Goal: Information Seeking & Learning: Check status

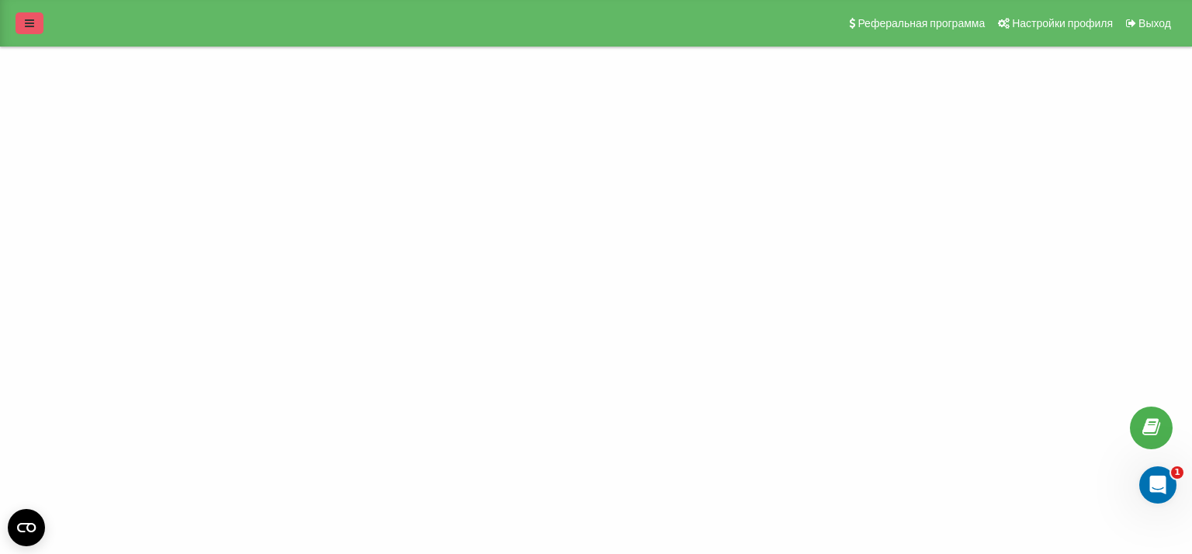
click at [30, 27] on icon at bounding box center [29, 23] width 9 height 11
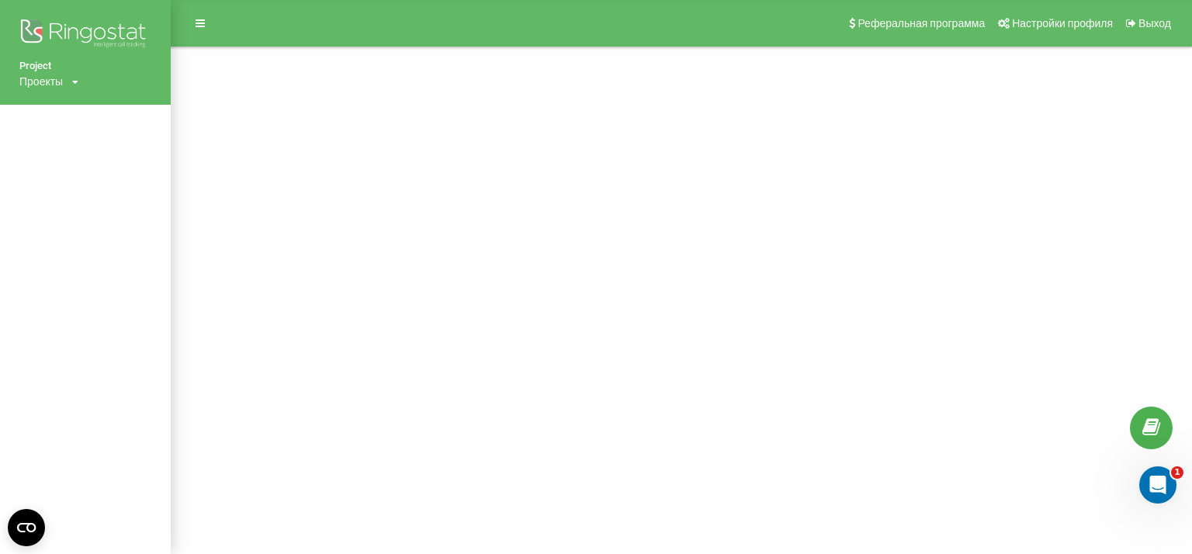
click at [61, 81] on div "Проекты" at bounding box center [40, 82] width 43 height 16
click at [64, 103] on link "[DOMAIN_NAME]" at bounding box center [70, 105] width 75 height 12
click at [539, 278] on div "Project Проекты landmann.in.ua Реферальная программа Настройки профиля Выход" at bounding box center [596, 277] width 1192 height 554
click at [184, 421] on div "Project Проекты landmann.in.ua Реферальная программа Настройки профиля Выход" at bounding box center [596, 277] width 1192 height 554
click at [71, 78] on div "Проекты landmann.in.ua" at bounding box center [48, 82] width 59 height 16
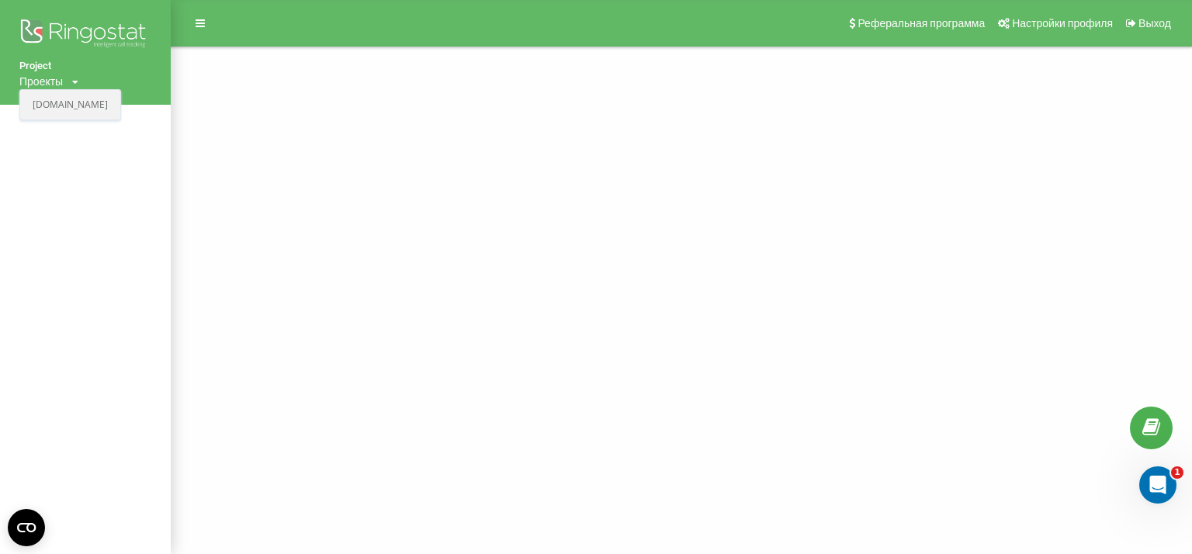
click at [75, 105] on link "[DOMAIN_NAME]" at bounding box center [70, 105] width 75 height 12
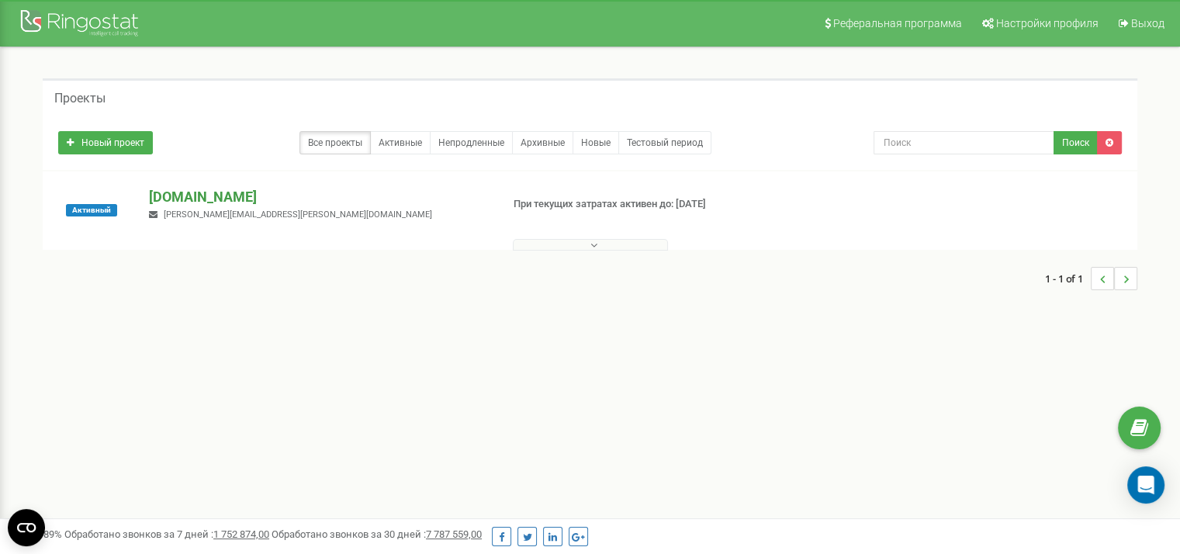
click at [210, 192] on p "[DOMAIN_NAME]" at bounding box center [318, 197] width 339 height 20
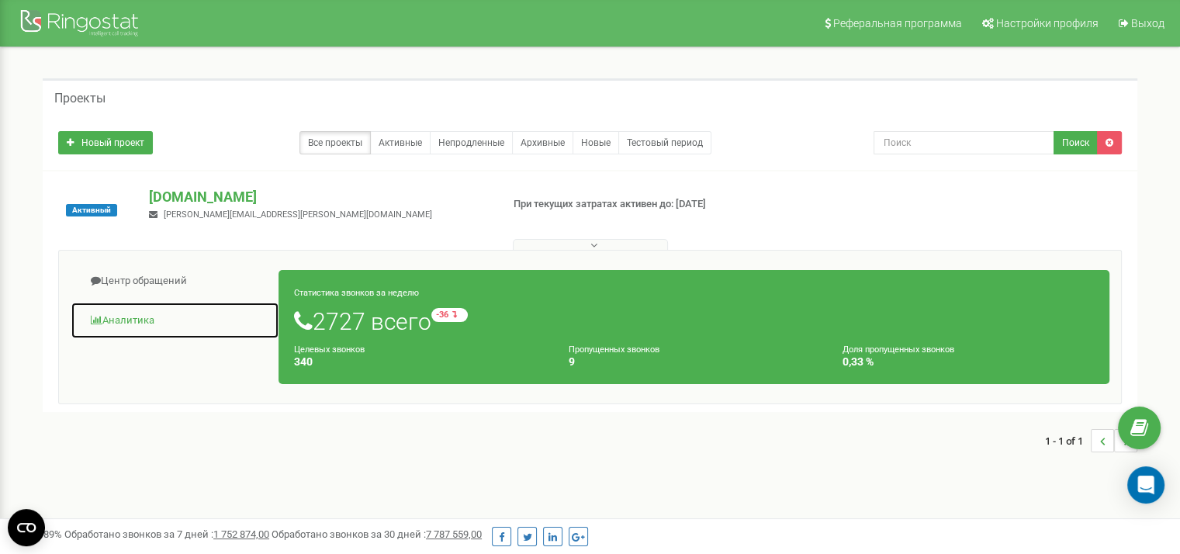
click at [149, 315] on link "Аналитика" at bounding box center [175, 321] width 209 height 38
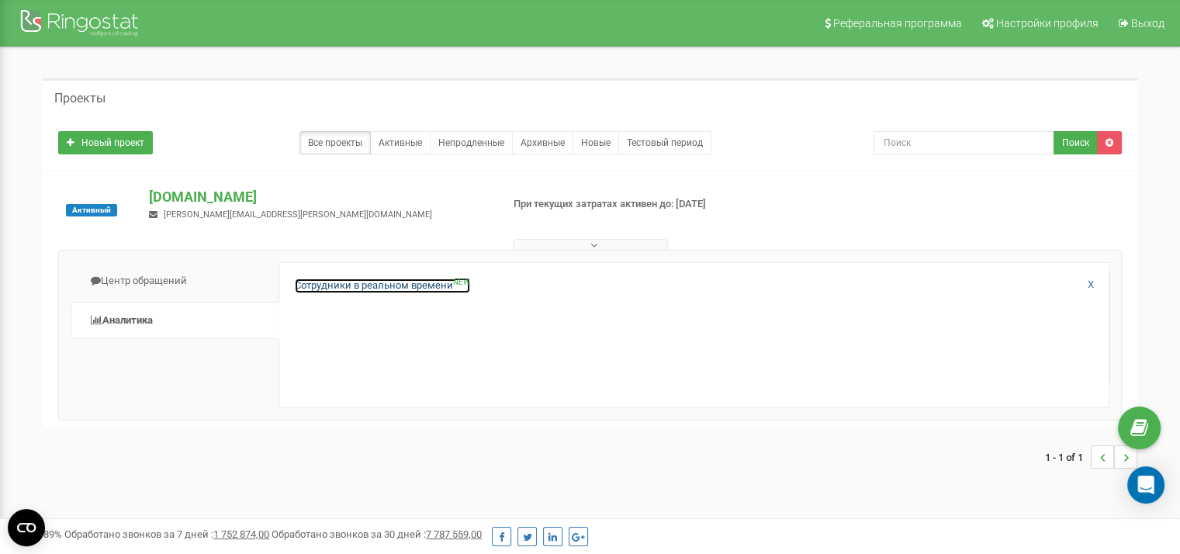
click at [354, 286] on link "Сотрудники в реальном времени NEW" at bounding box center [382, 286] width 175 height 15
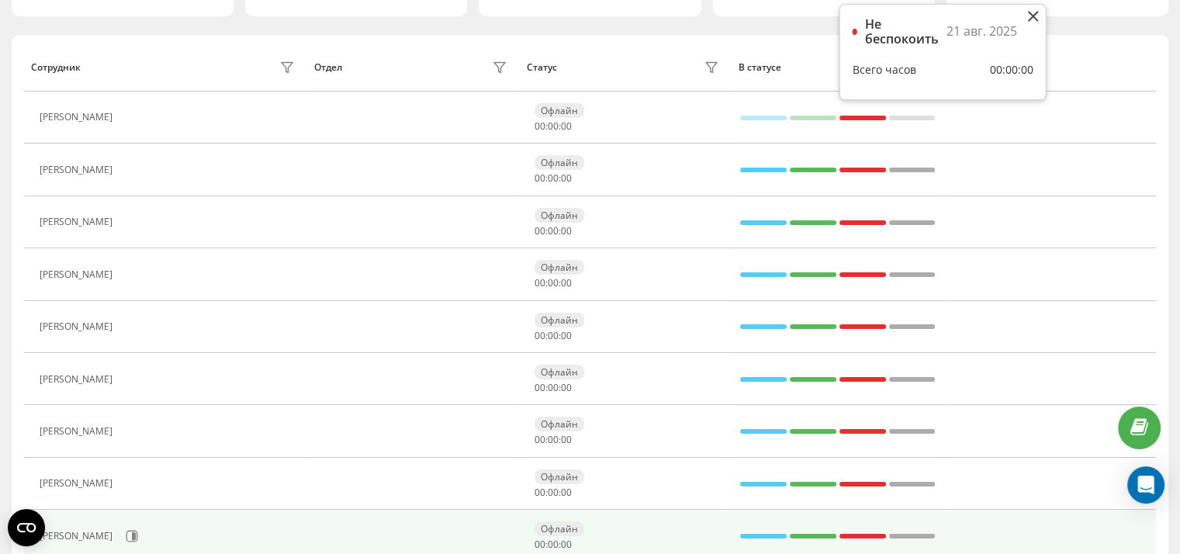
scroll to position [388, 0]
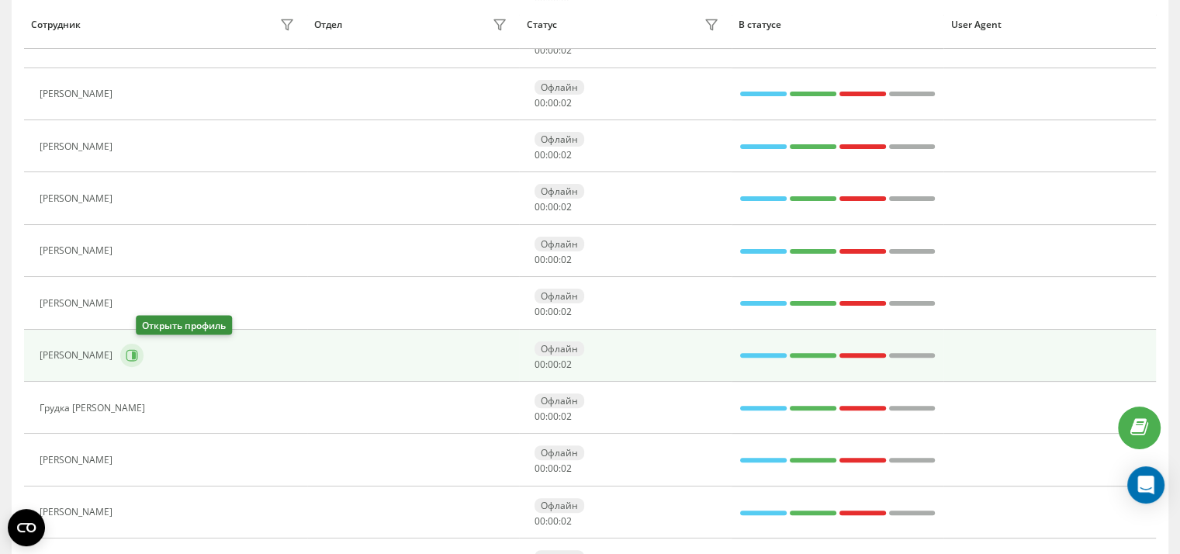
click at [136, 352] on icon at bounding box center [134, 356] width 4 height 8
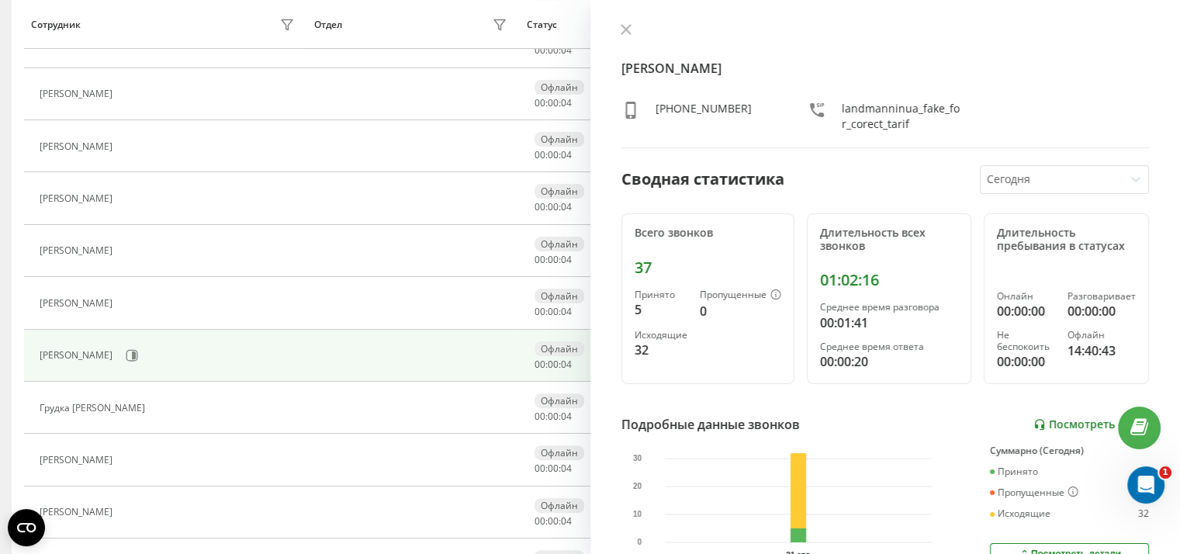
click at [1061, 424] on link "Посмотреть отчет" at bounding box center [1092, 424] width 116 height 13
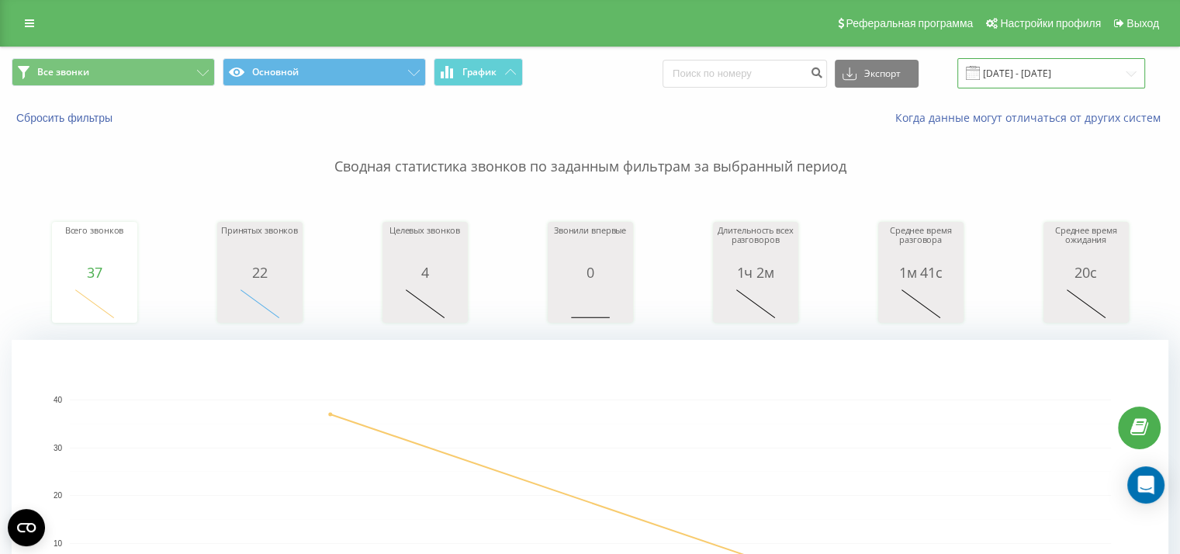
click at [1045, 74] on input "[DATE] - [DATE]" at bounding box center [1052, 73] width 188 height 30
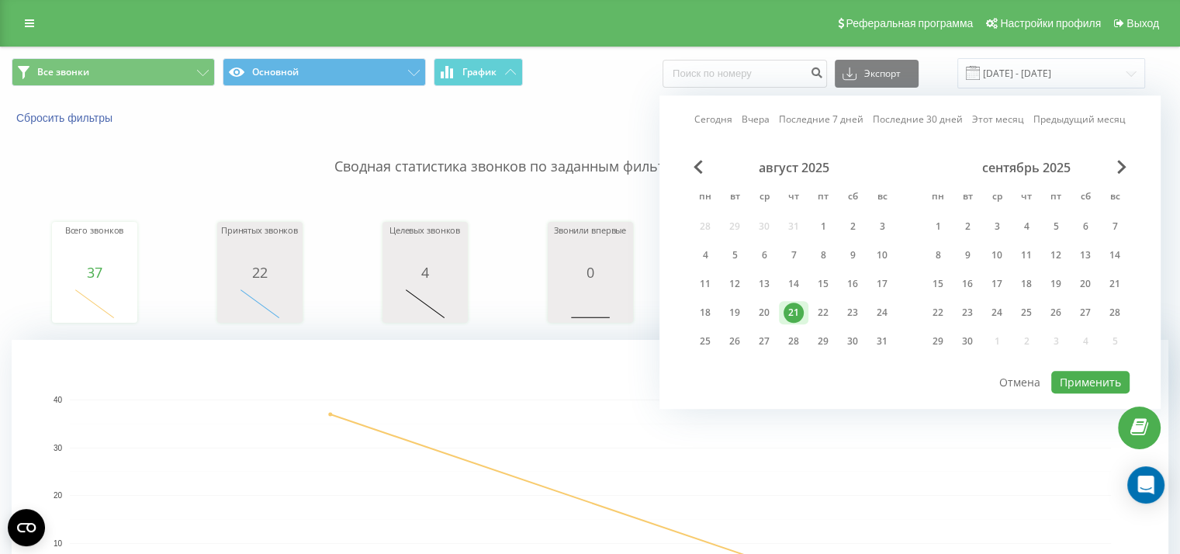
click at [796, 310] on div "21" at bounding box center [794, 313] width 20 height 20
click at [1101, 382] on button "Применить" at bounding box center [1091, 382] width 78 height 23
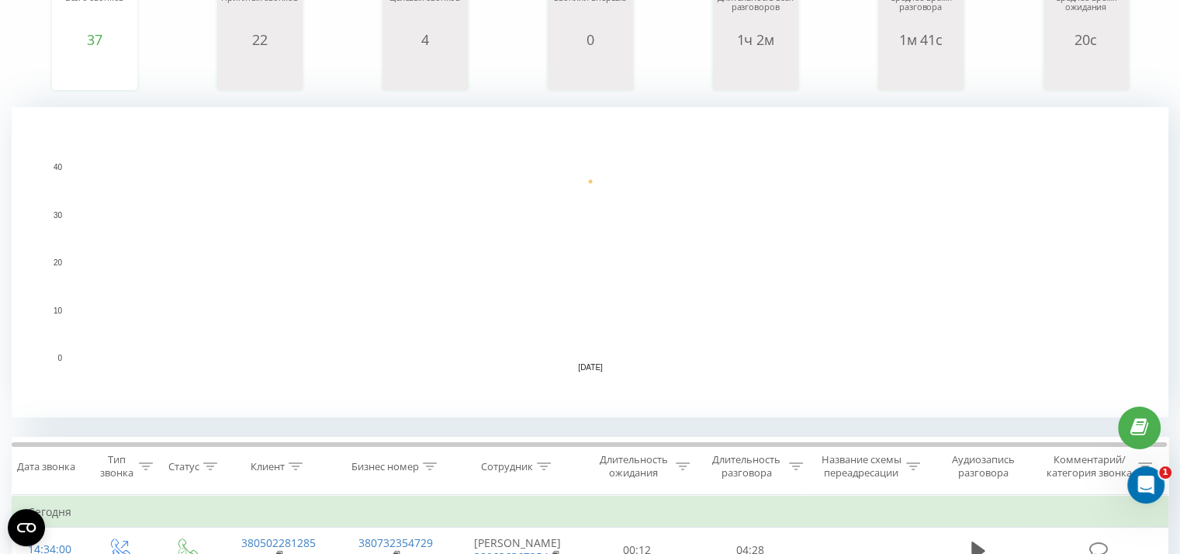
scroll to position [388, 0]
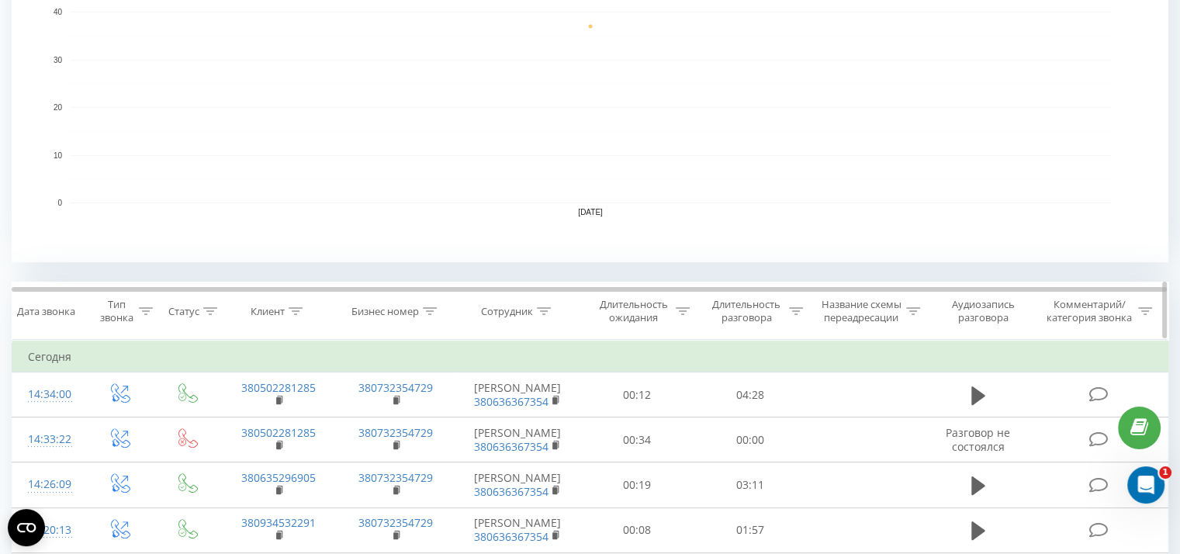
click at [795, 305] on div at bounding box center [796, 311] width 14 height 13
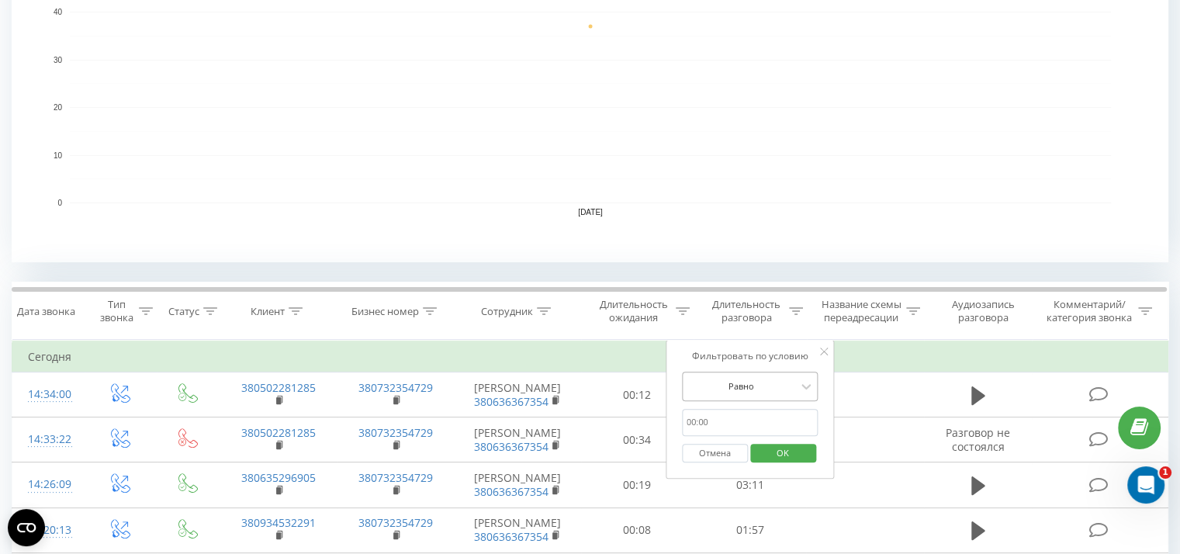
scroll to position [390, 0]
click at [761, 380] on div at bounding box center [742, 384] width 110 height 15
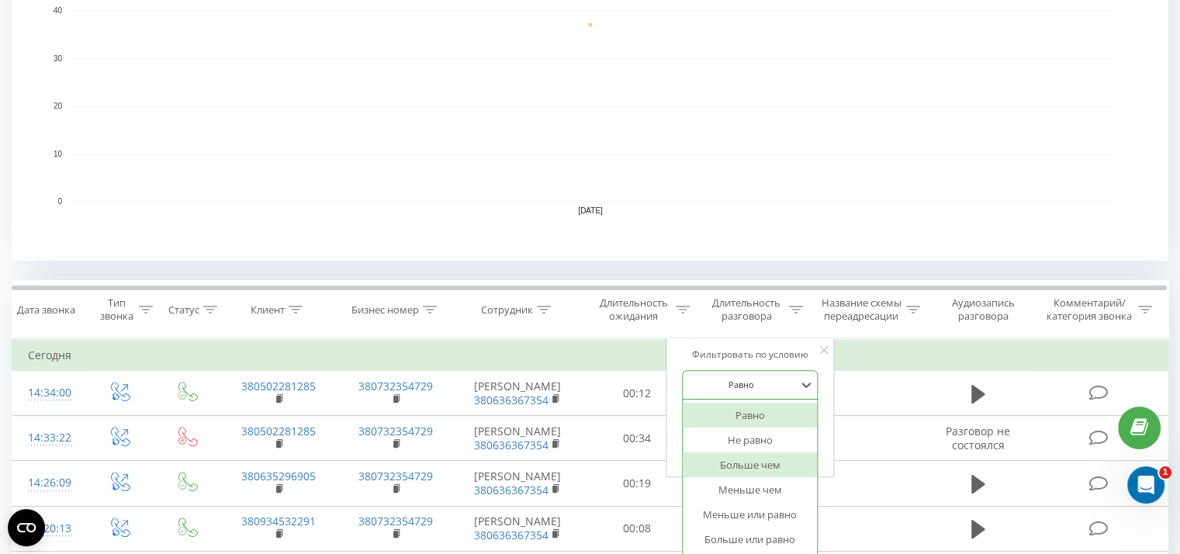
click at [767, 465] on div "Больше чем" at bounding box center [750, 464] width 135 height 25
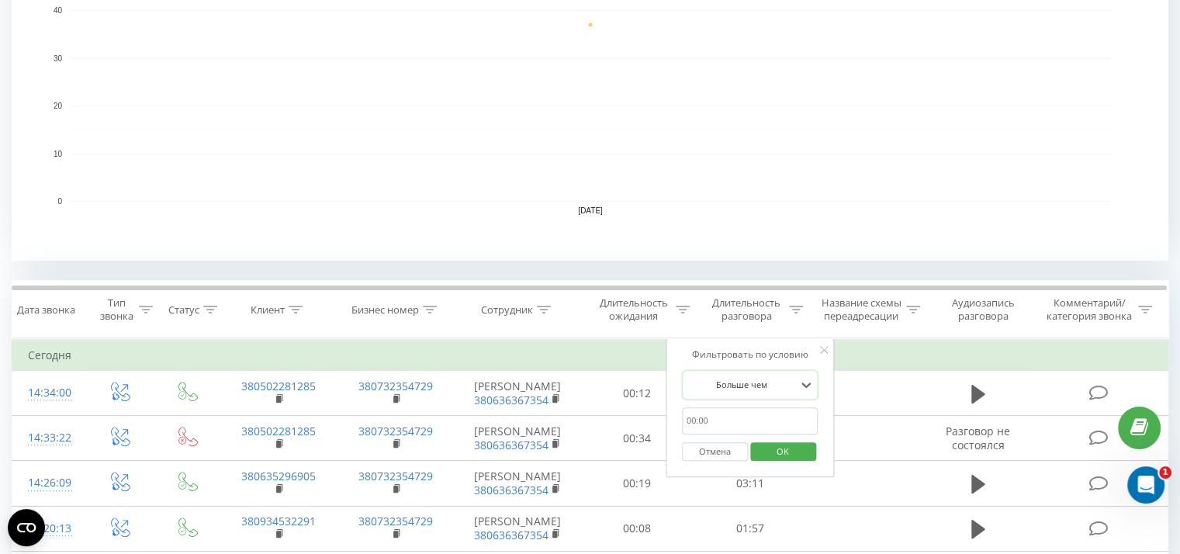
click at [765, 421] on input "text" at bounding box center [750, 420] width 137 height 27
type input "0059"
click at [773, 452] on span "OK" at bounding box center [782, 451] width 43 height 24
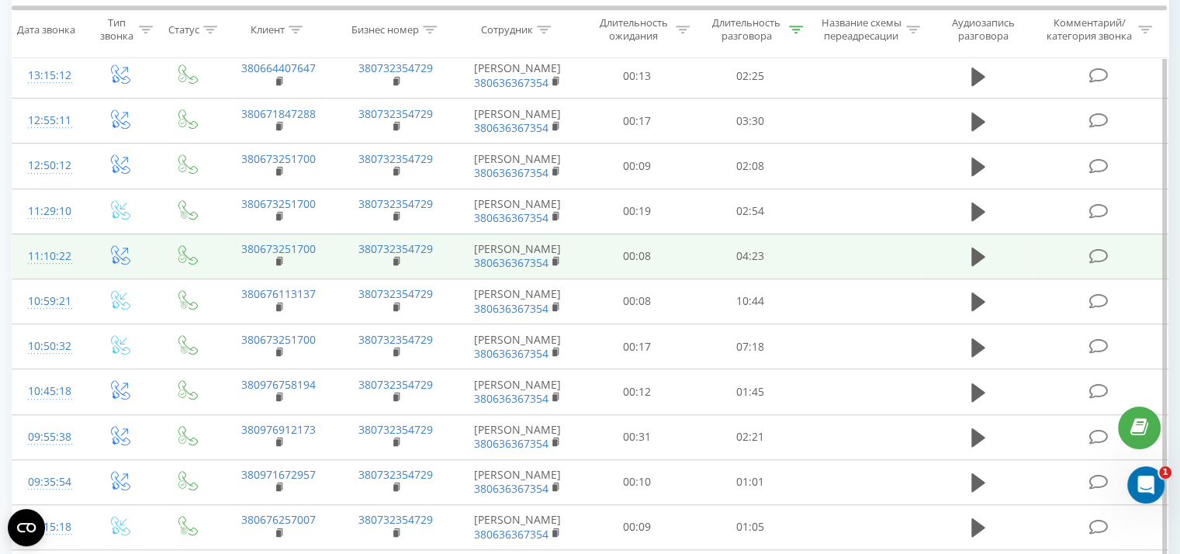
scroll to position [1289, 0]
